Goal: Information Seeking & Learning: Learn about a topic

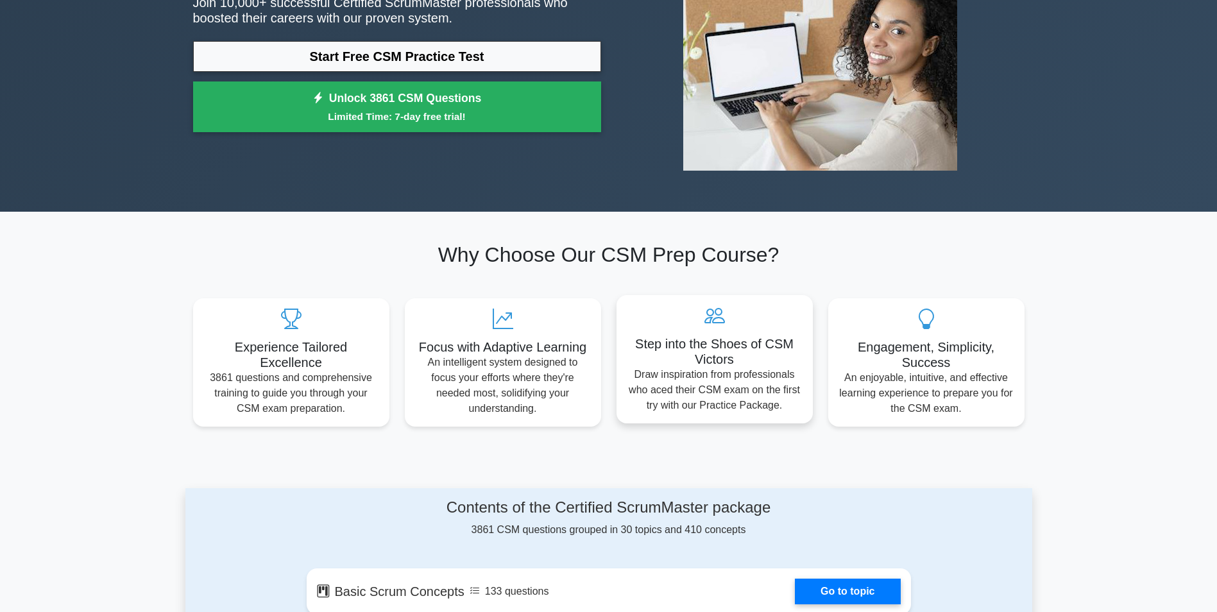
scroll to position [193, 0]
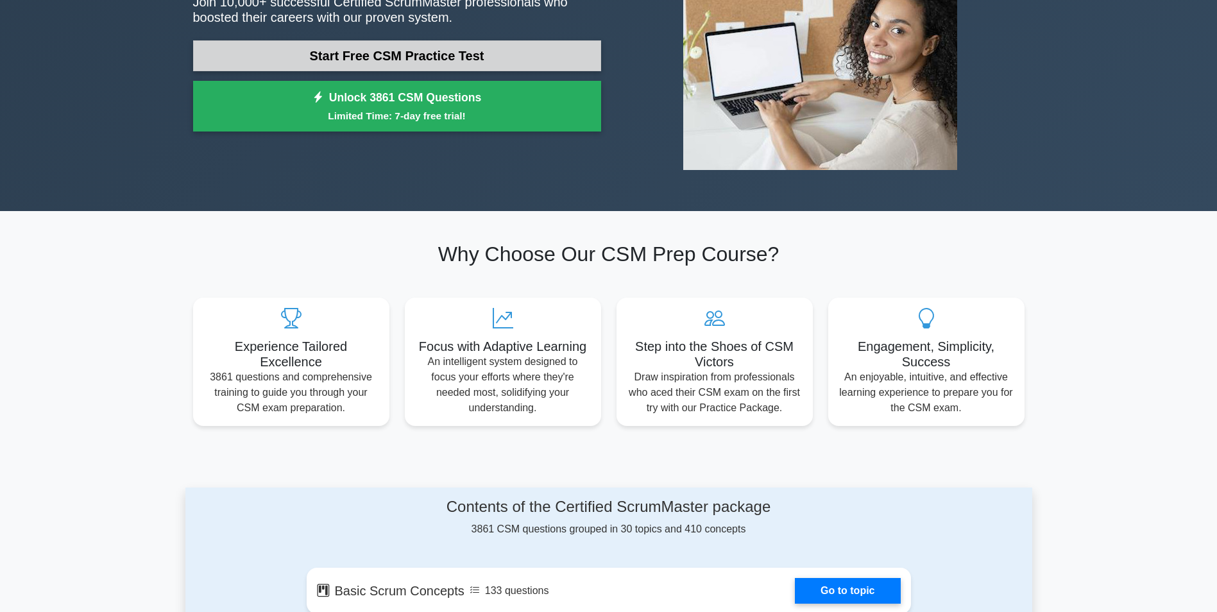
click at [291, 53] on link "Start Free CSM Practice Test" at bounding box center [397, 55] width 408 height 31
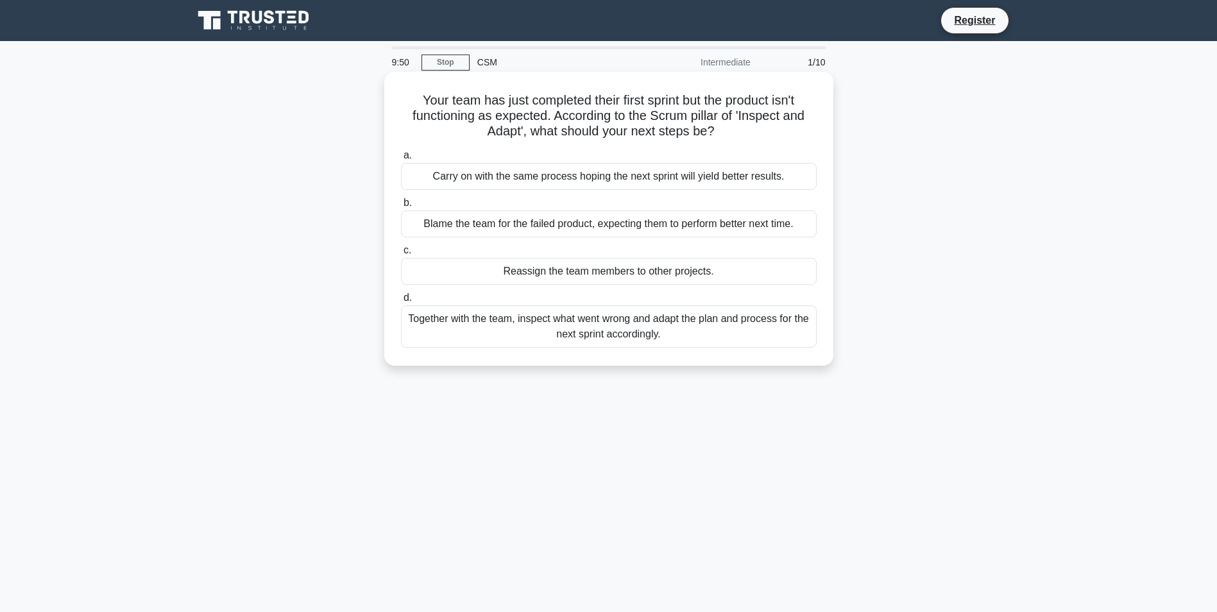
click at [580, 332] on div "Together with the team, inspect what went wrong and adapt the plan and process …" at bounding box center [609, 326] width 416 height 42
click at [401, 302] on input "d. Together with the team, inspect what went wrong and adapt the plan and proce…" at bounding box center [401, 298] width 0 height 8
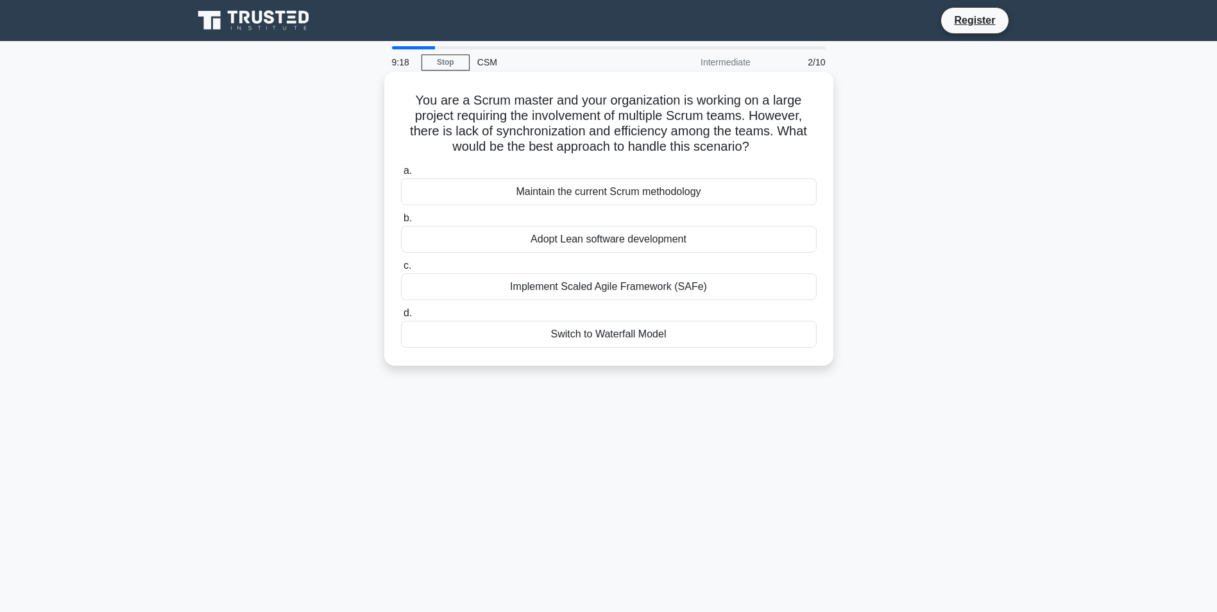
click at [678, 289] on div "Implement Scaled Agile Framework (SAFe)" at bounding box center [609, 286] width 416 height 27
click at [401, 270] on input "c. Implement Scaled Agile Framework (SAFe)" at bounding box center [401, 266] width 0 height 8
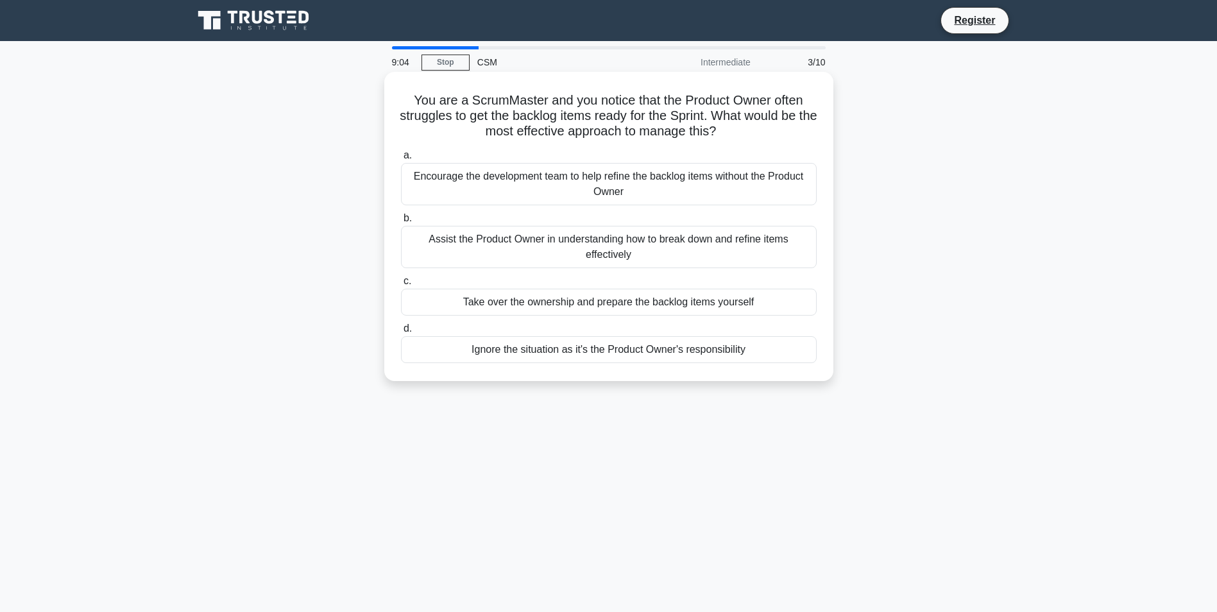
click at [635, 235] on div "Assist the Product Owner in understanding how to break down and refine items ef…" at bounding box center [609, 247] width 416 height 42
click at [401, 223] on input "b. Assist the Product Owner in understanding how to break down and refine items…" at bounding box center [401, 218] width 0 height 8
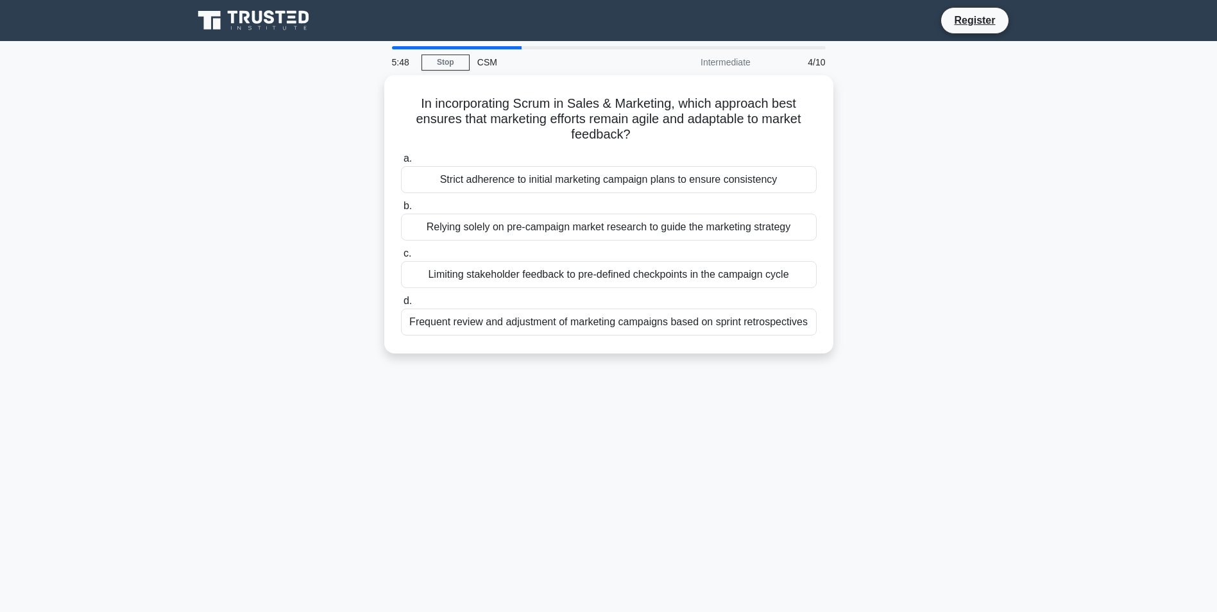
click at [905, 578] on div "5:48 Stop CSM Intermediate 4/10 In incorporating Scrum in Sales & Marketing, wh…" at bounding box center [608, 367] width 847 height 642
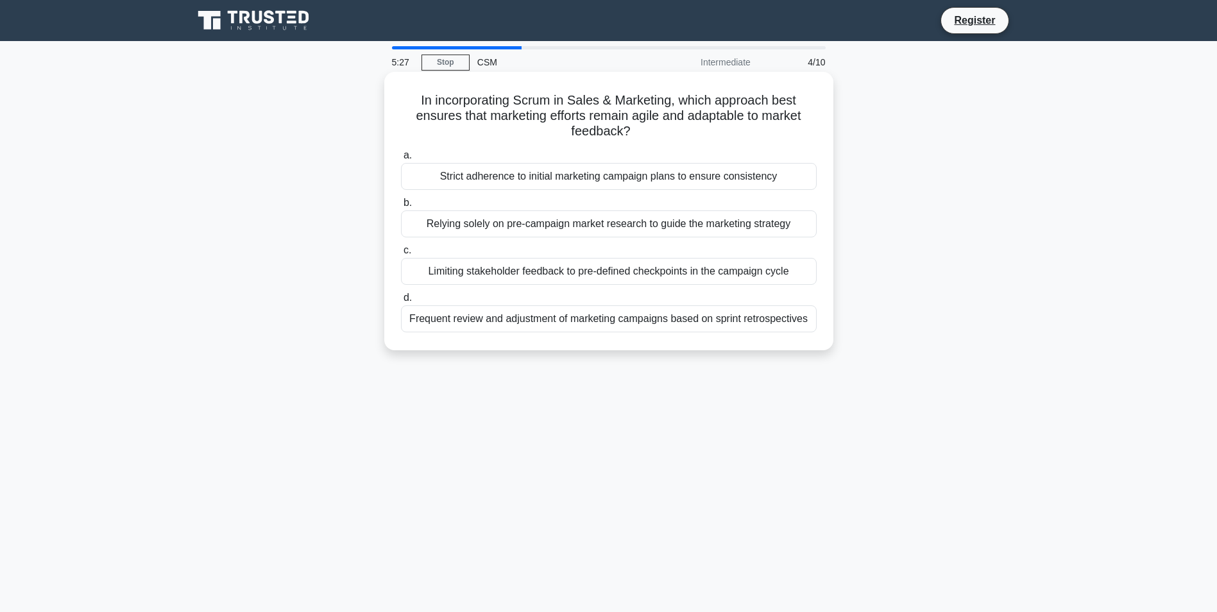
click at [569, 325] on div "Frequent review and adjustment of marketing campaigns based on sprint retrospec…" at bounding box center [609, 318] width 416 height 27
click at [629, 306] on div "Frequent review and adjustment of marketing campaigns based on sprint retrospec…" at bounding box center [609, 318] width 416 height 27
click at [401, 302] on input "d. Frequent review and adjustment of marketing campaigns based on sprint retros…" at bounding box center [401, 298] width 0 height 8
